Goal: Find specific page/section: Find specific page/section

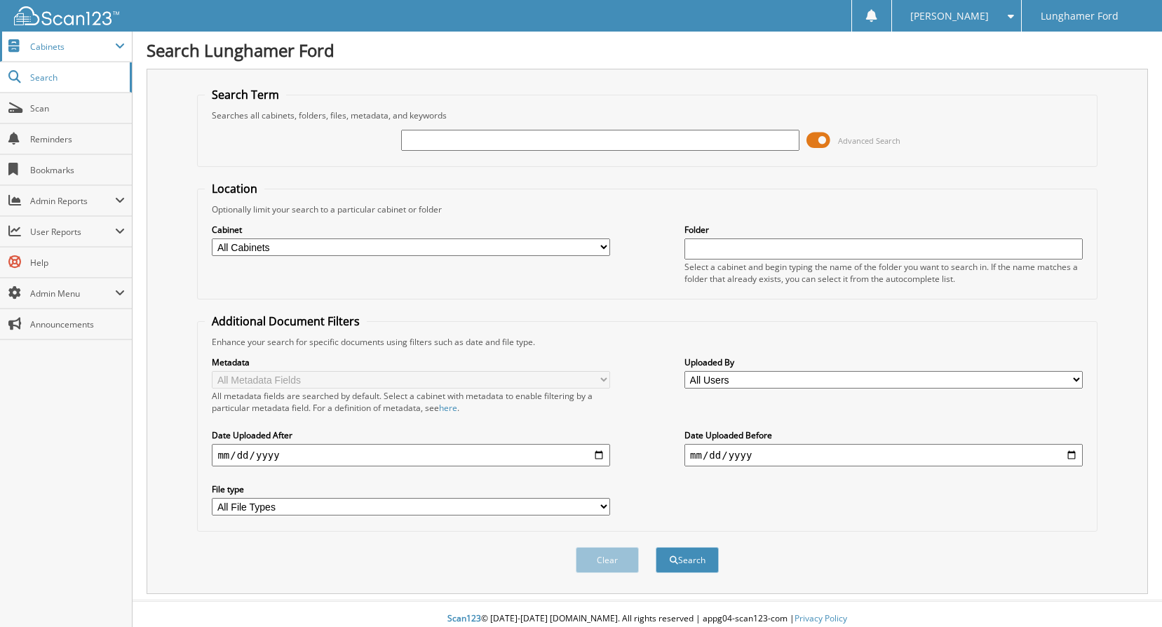
click at [63, 52] on span "Cabinets" at bounding box center [72, 47] width 85 height 12
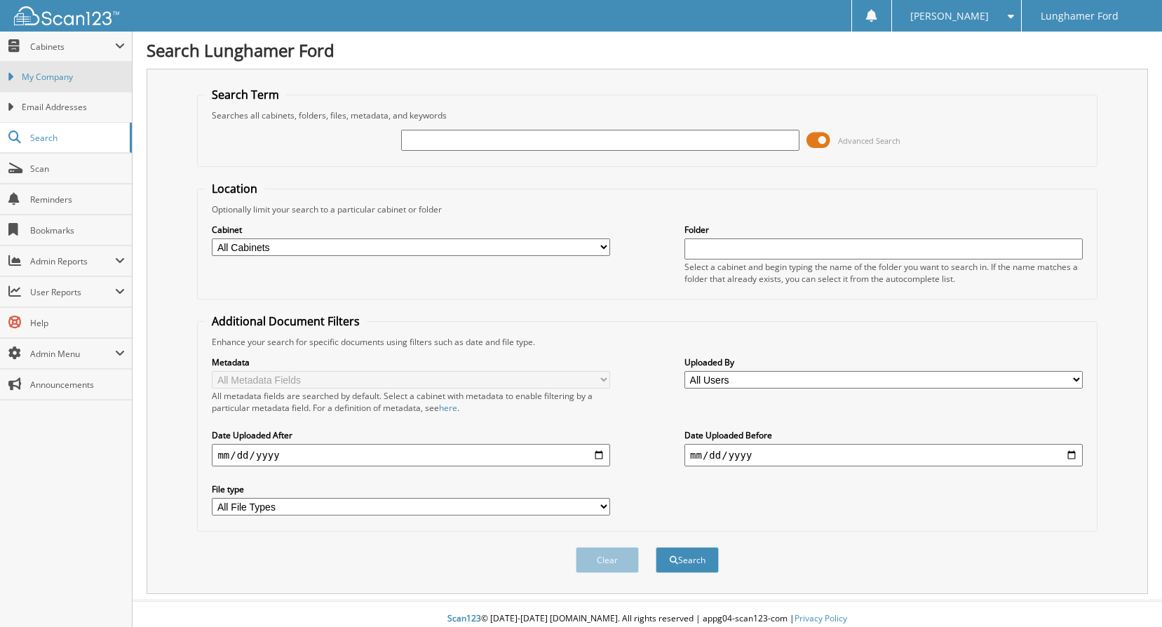
click at [94, 78] on span "My Company" at bounding box center [73, 77] width 103 height 13
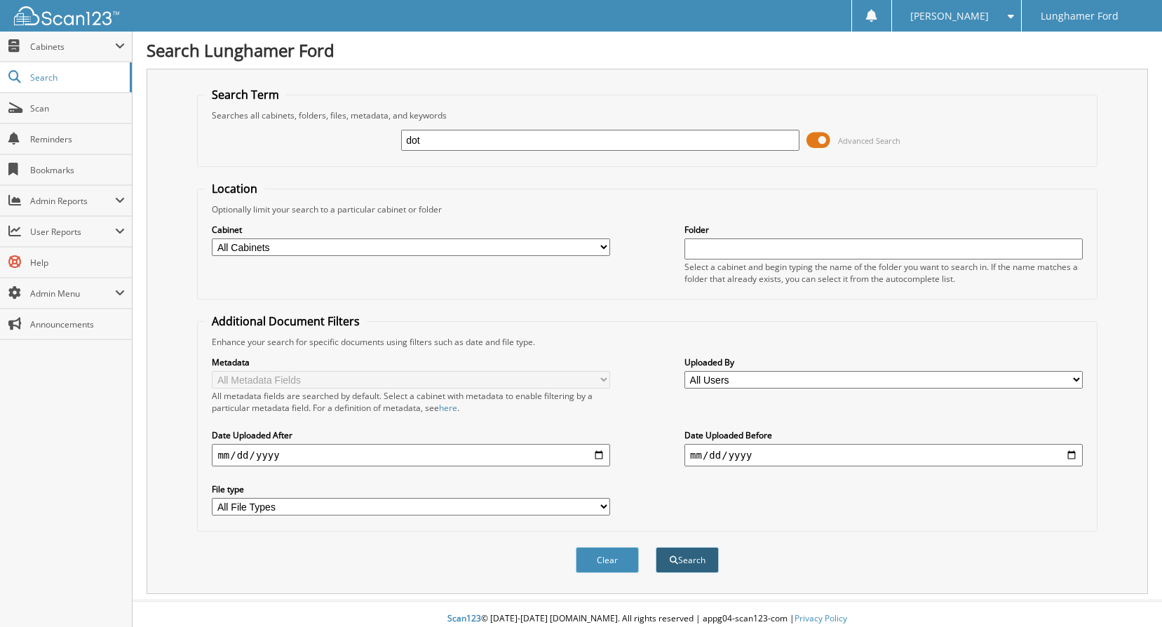
type input "dot"
click at [687, 567] on button "Search" at bounding box center [687, 560] width 63 height 26
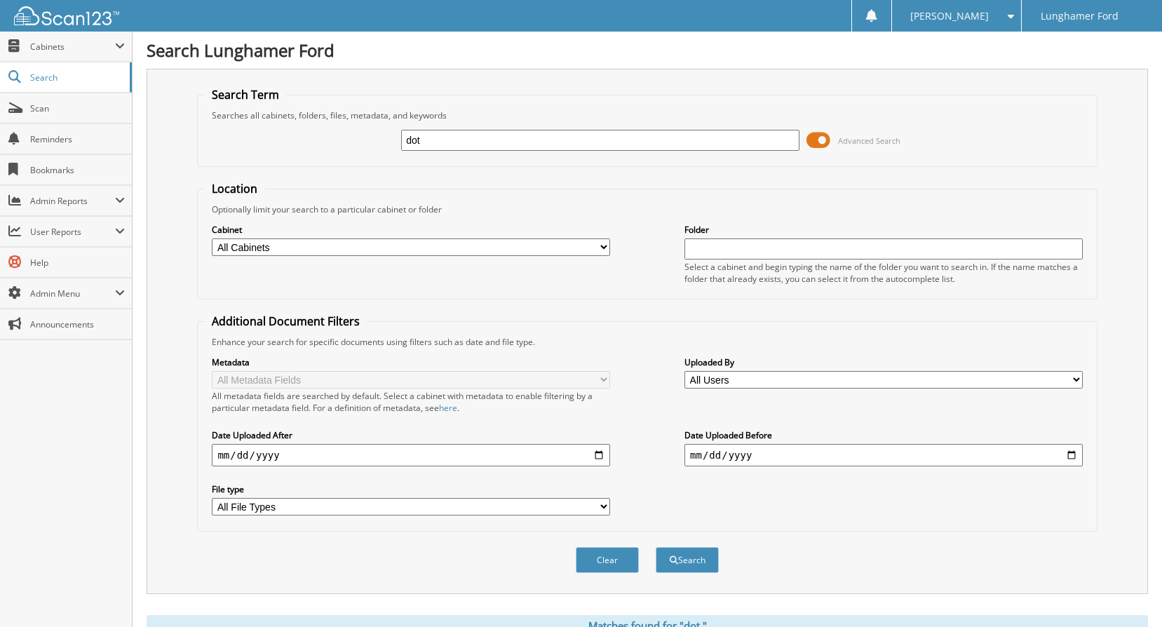
click at [490, 143] on input "dot" at bounding box center [600, 140] width 398 height 21
type input "dot inspection"
click at [688, 579] on div "Clear Search" at bounding box center [647, 560] width 900 height 57
click at [691, 574] on div "Search" at bounding box center [687, 560] width 66 height 29
click at [687, 566] on button "Search" at bounding box center [687, 560] width 63 height 26
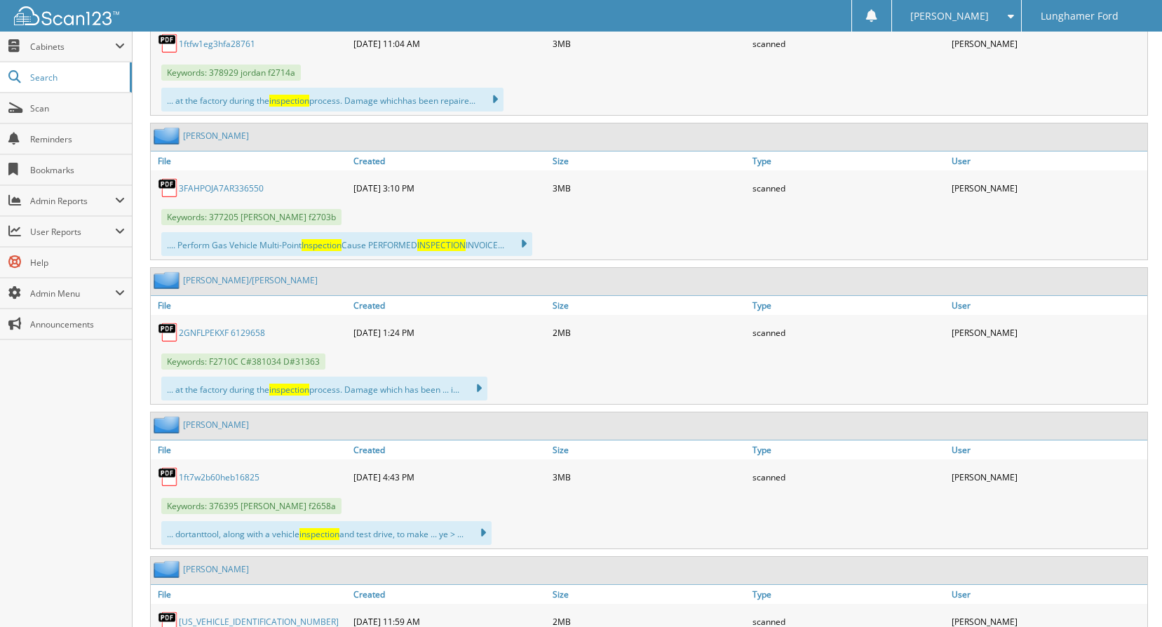
scroll to position [3016, 0]
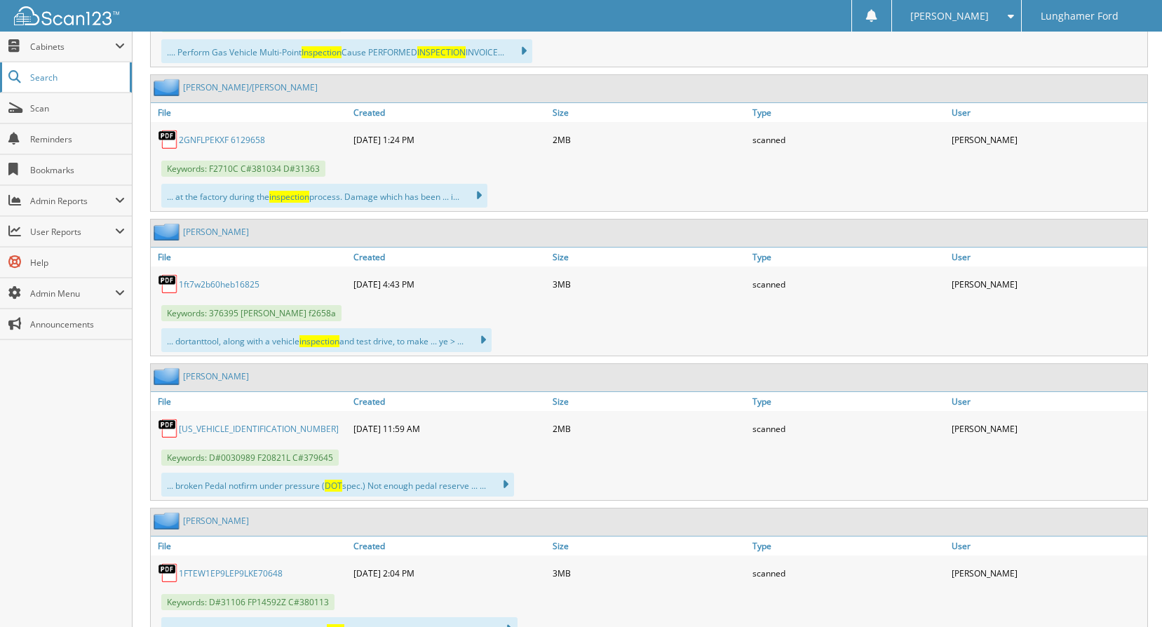
click at [40, 84] on link "Search" at bounding box center [66, 77] width 132 height 30
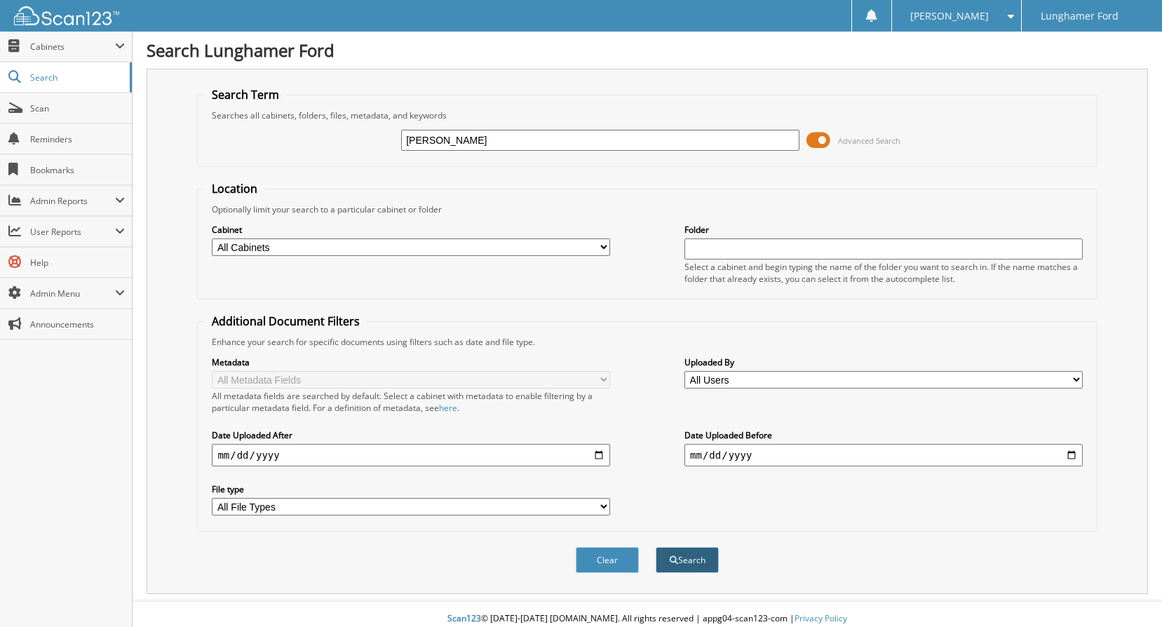
type input "[PERSON_NAME]"
click at [695, 553] on button "Search" at bounding box center [687, 560] width 63 height 26
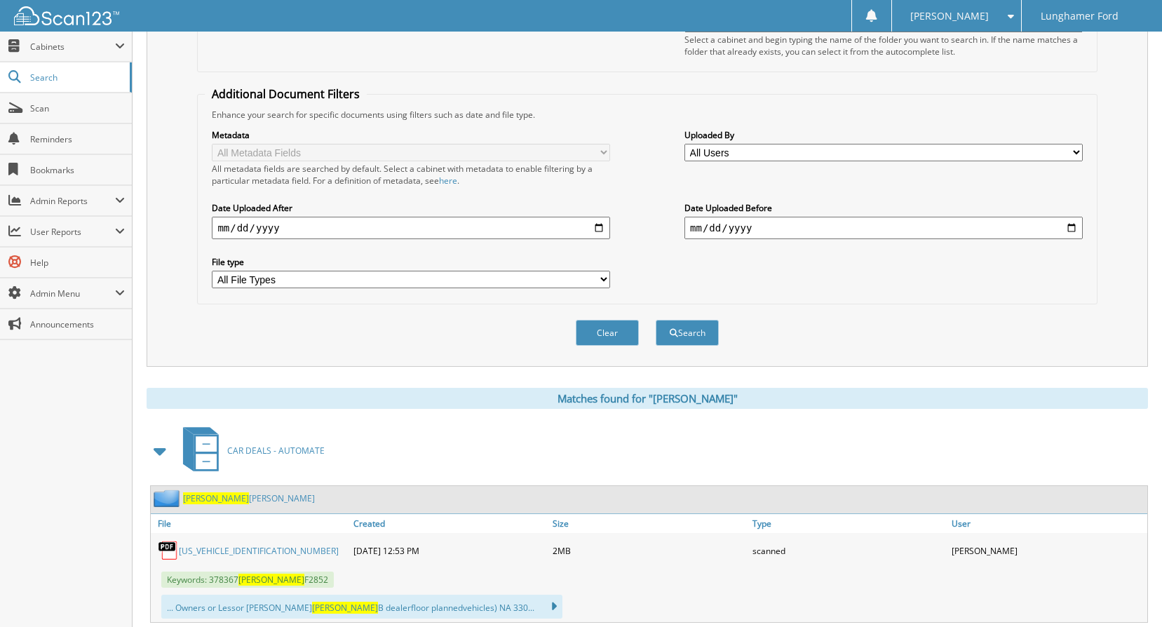
scroll to position [491, 0]
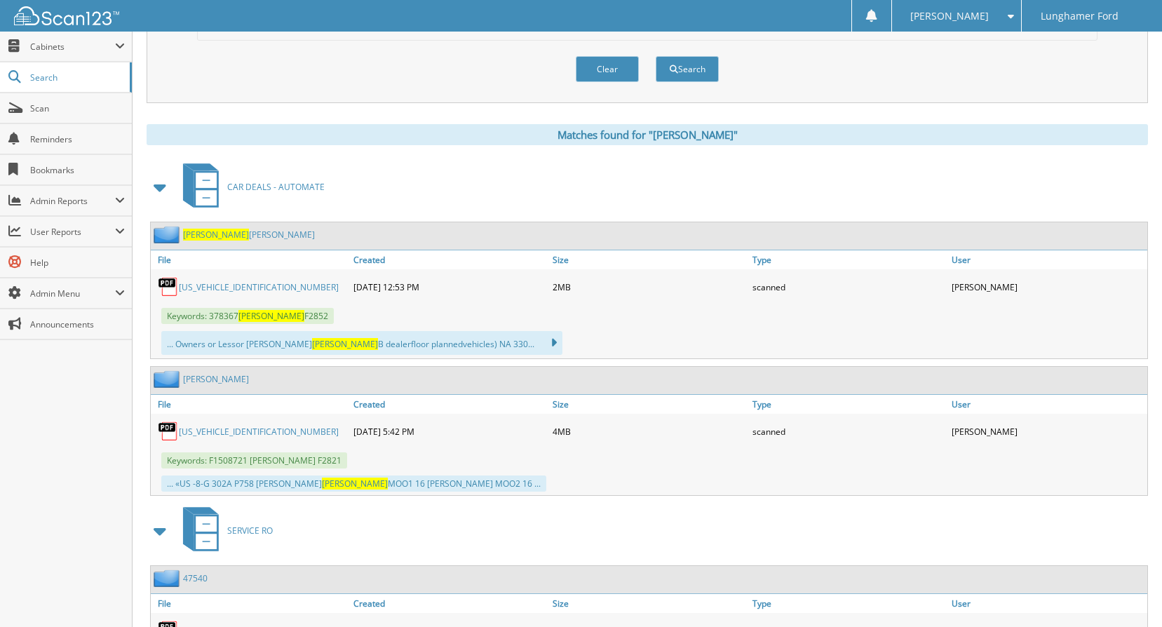
click at [226, 233] on link "SEIBERT CURTIS" at bounding box center [249, 235] width 132 height 12
